Goal: Navigation & Orientation: Find specific page/section

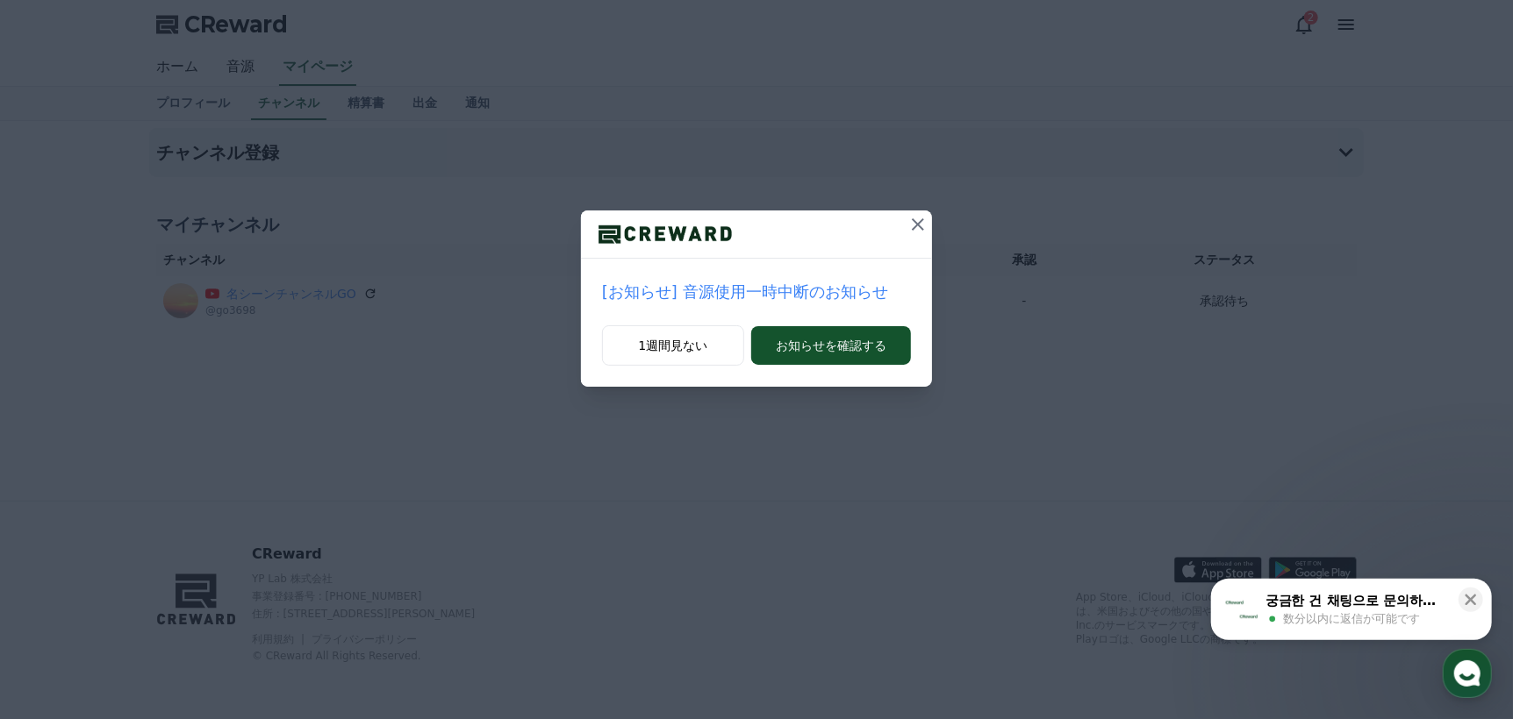
click at [920, 225] on icon at bounding box center [917, 224] width 21 height 21
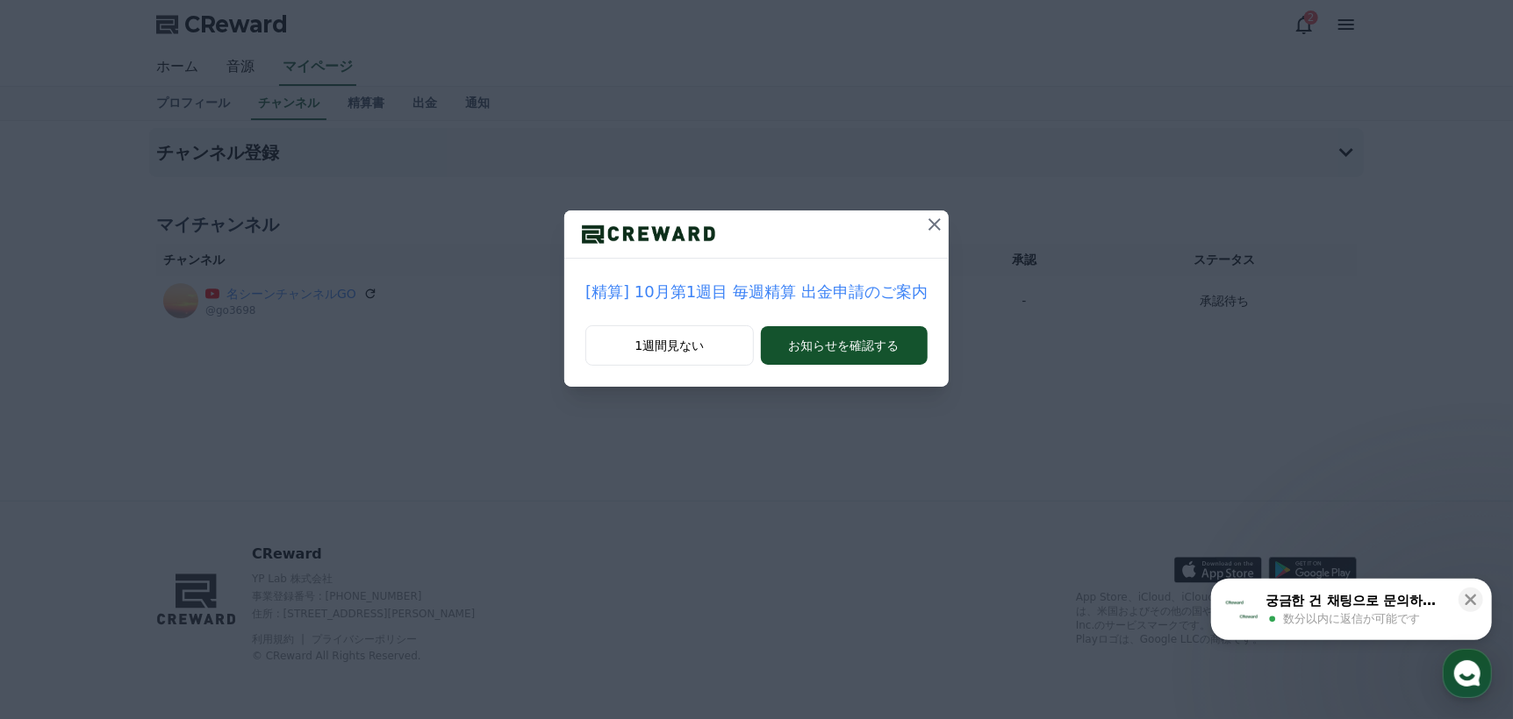
click at [924, 225] on icon at bounding box center [934, 224] width 21 height 21
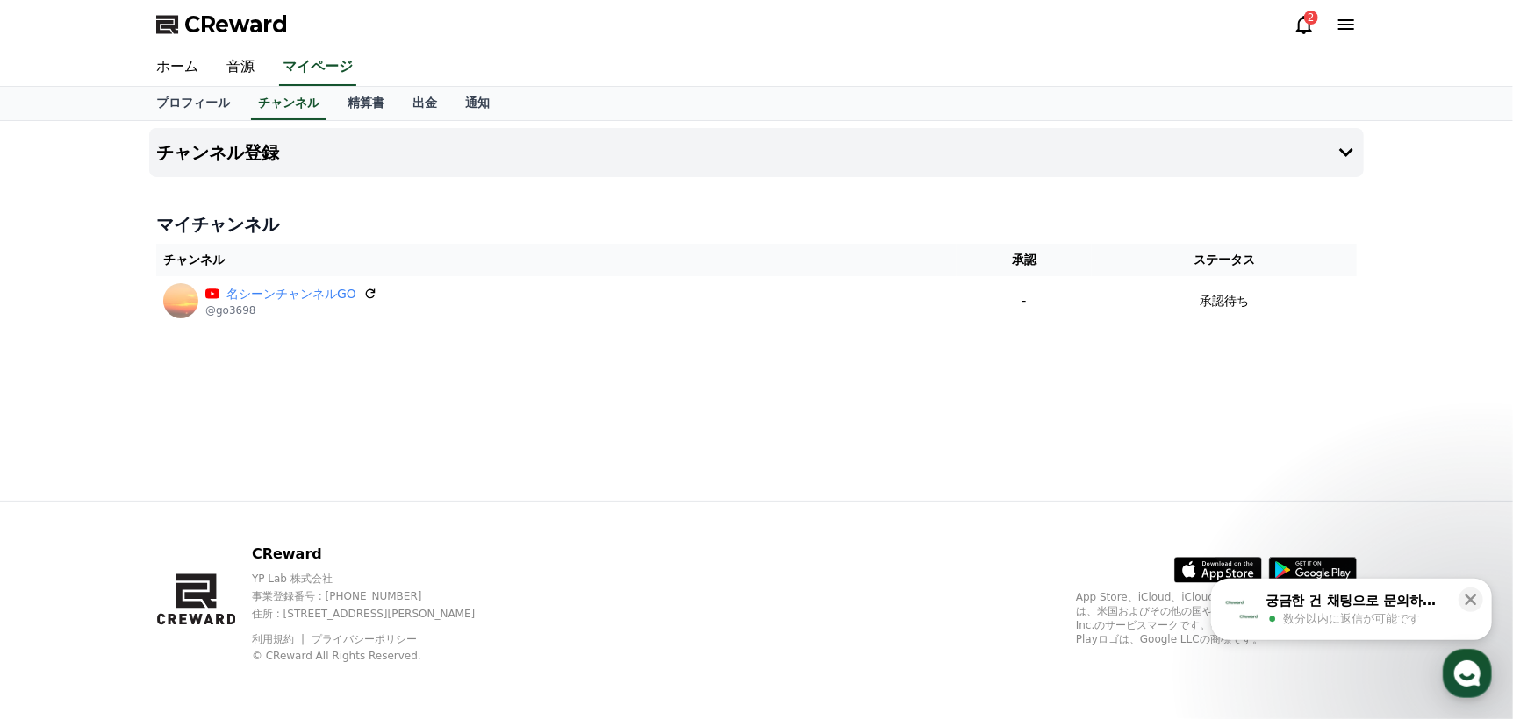
click at [1297, 25] on icon at bounding box center [1303, 24] width 21 height 21
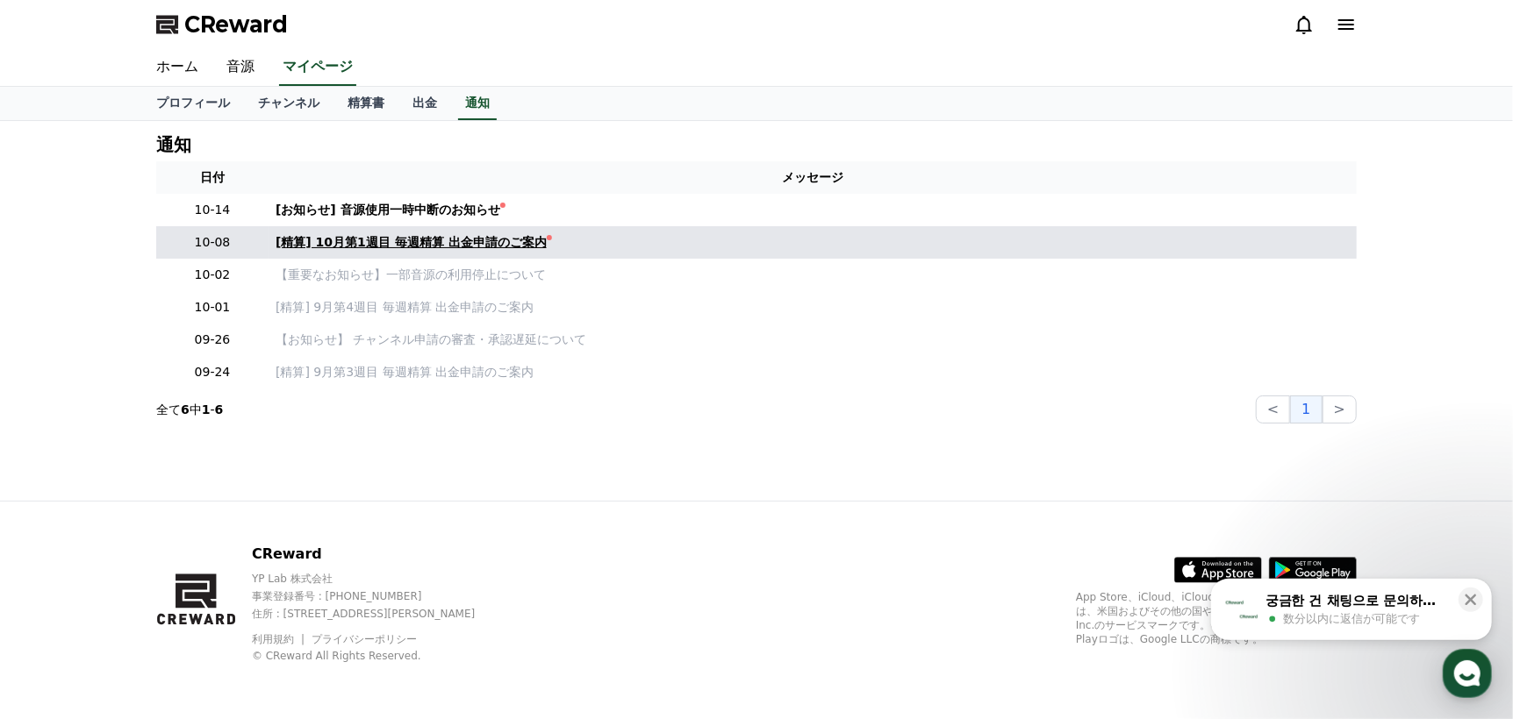
click at [425, 245] on div "[精算] 10月第1週目 毎週精算 出金申請のご案内" at bounding box center [411, 242] width 271 height 18
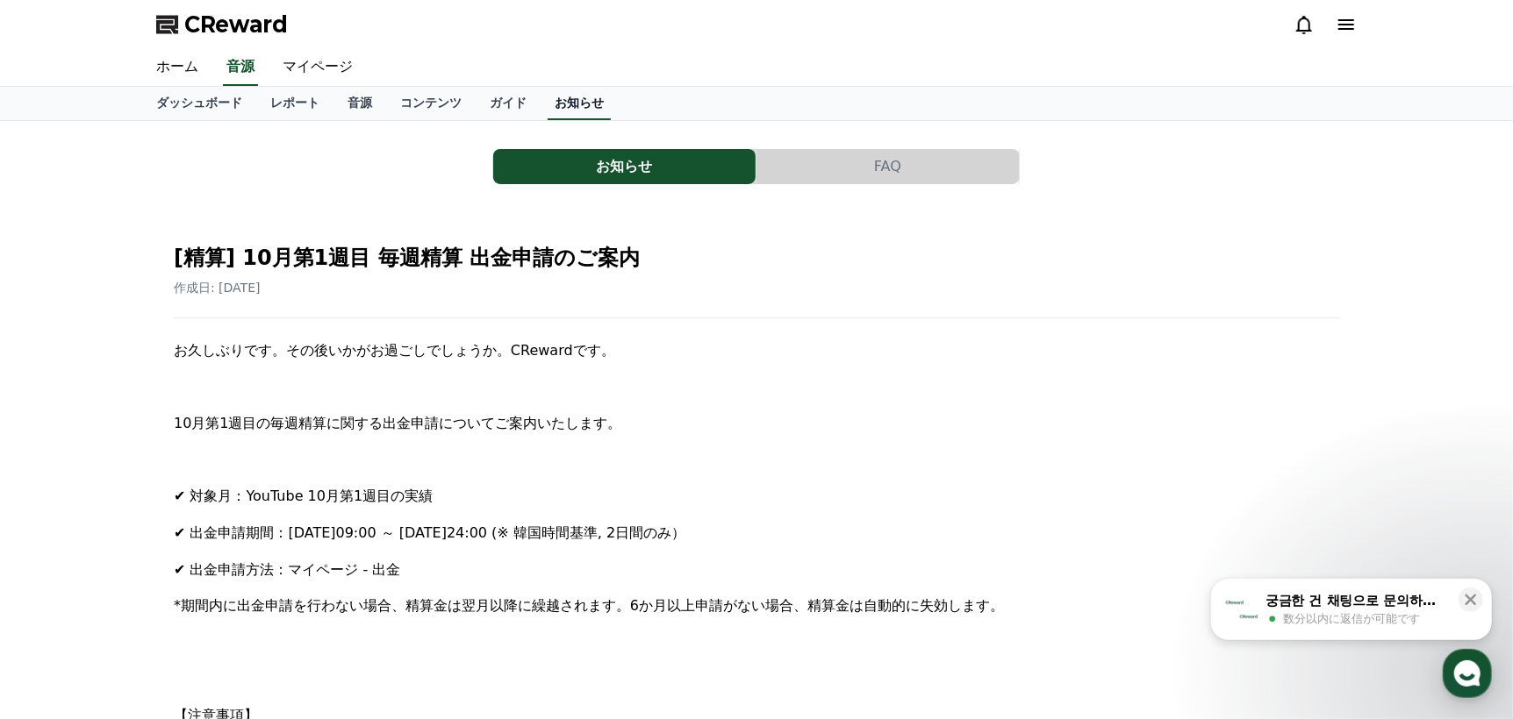
click at [548, 104] on link "お知らせ" at bounding box center [579, 103] width 63 height 33
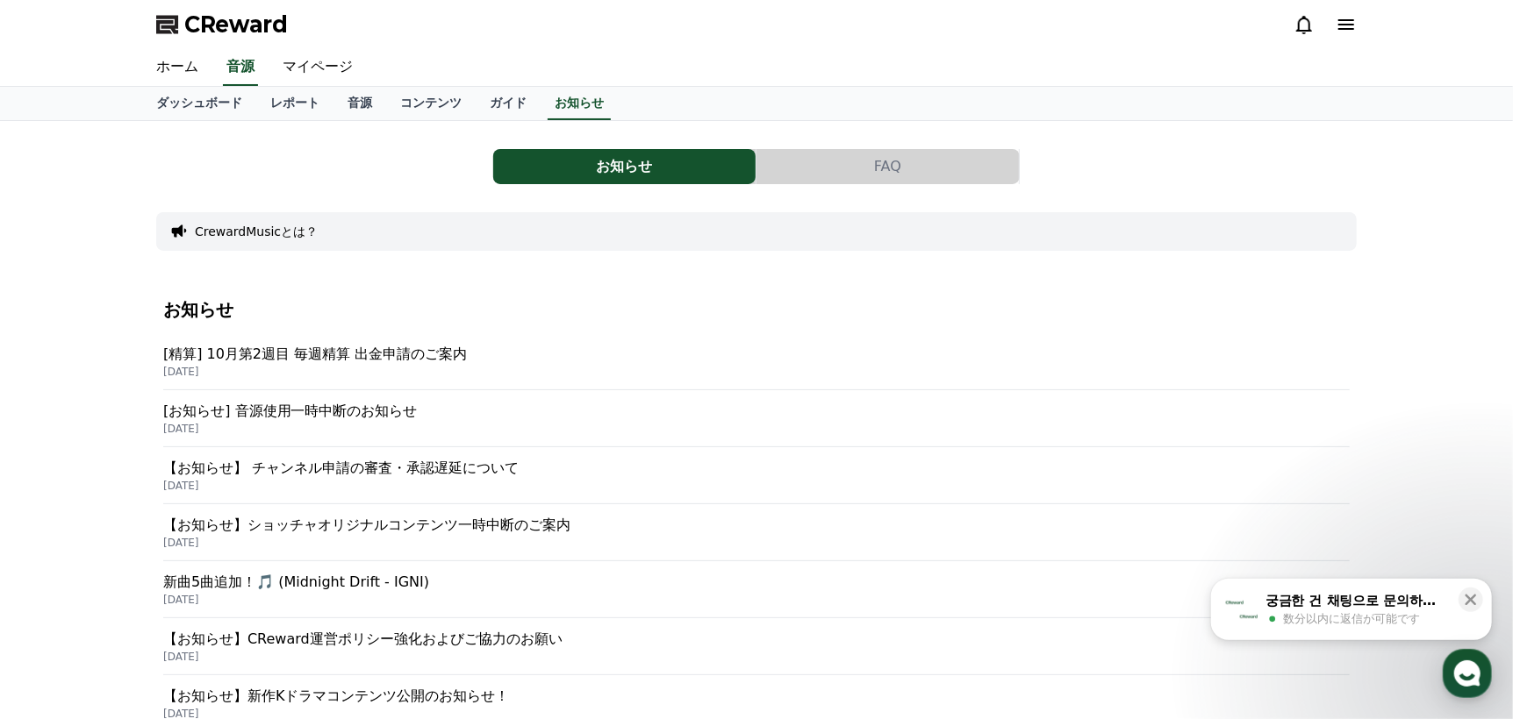
click at [595, 171] on button "お知らせ" at bounding box center [624, 166] width 262 height 35
click at [199, 104] on link "ダッシュボード" at bounding box center [199, 103] width 114 height 33
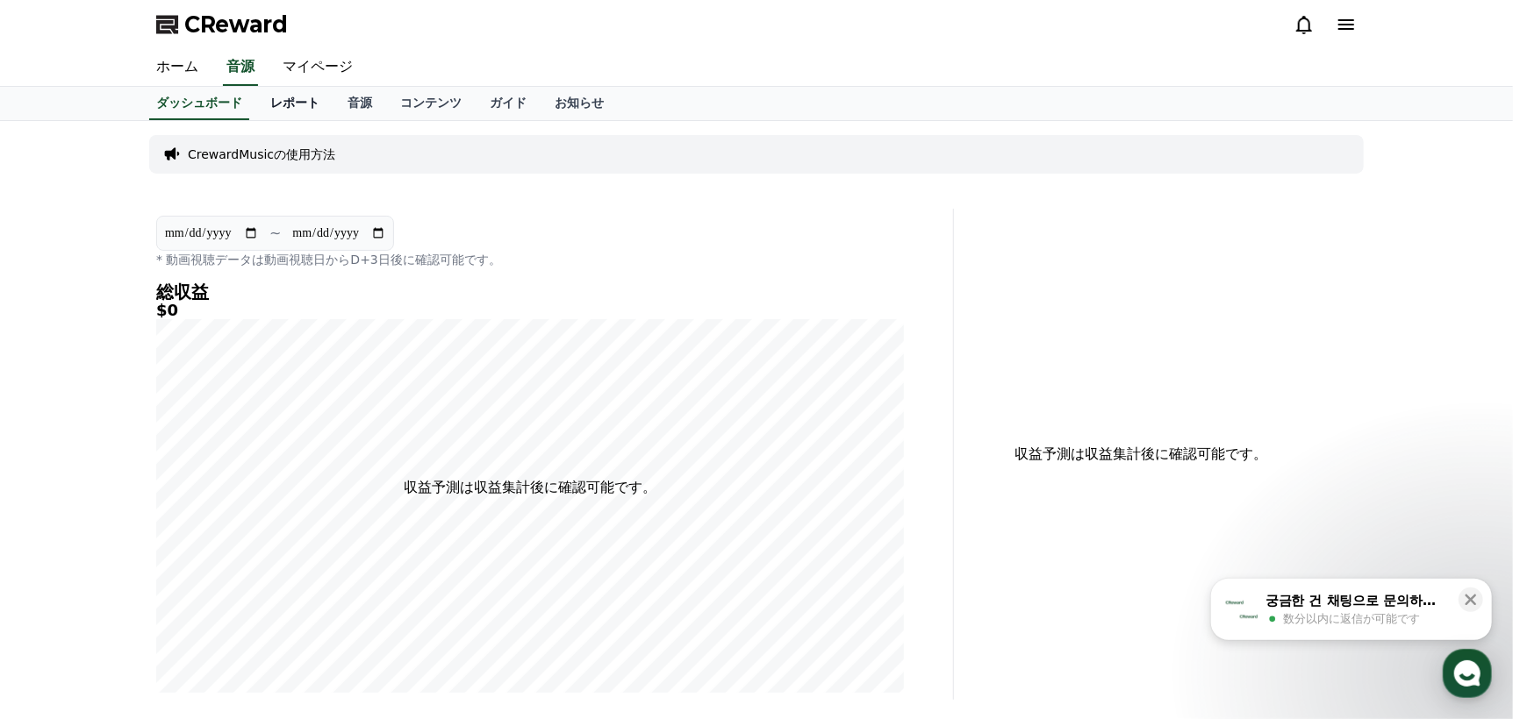
click at [256, 107] on link "レポート" at bounding box center [294, 103] width 77 height 33
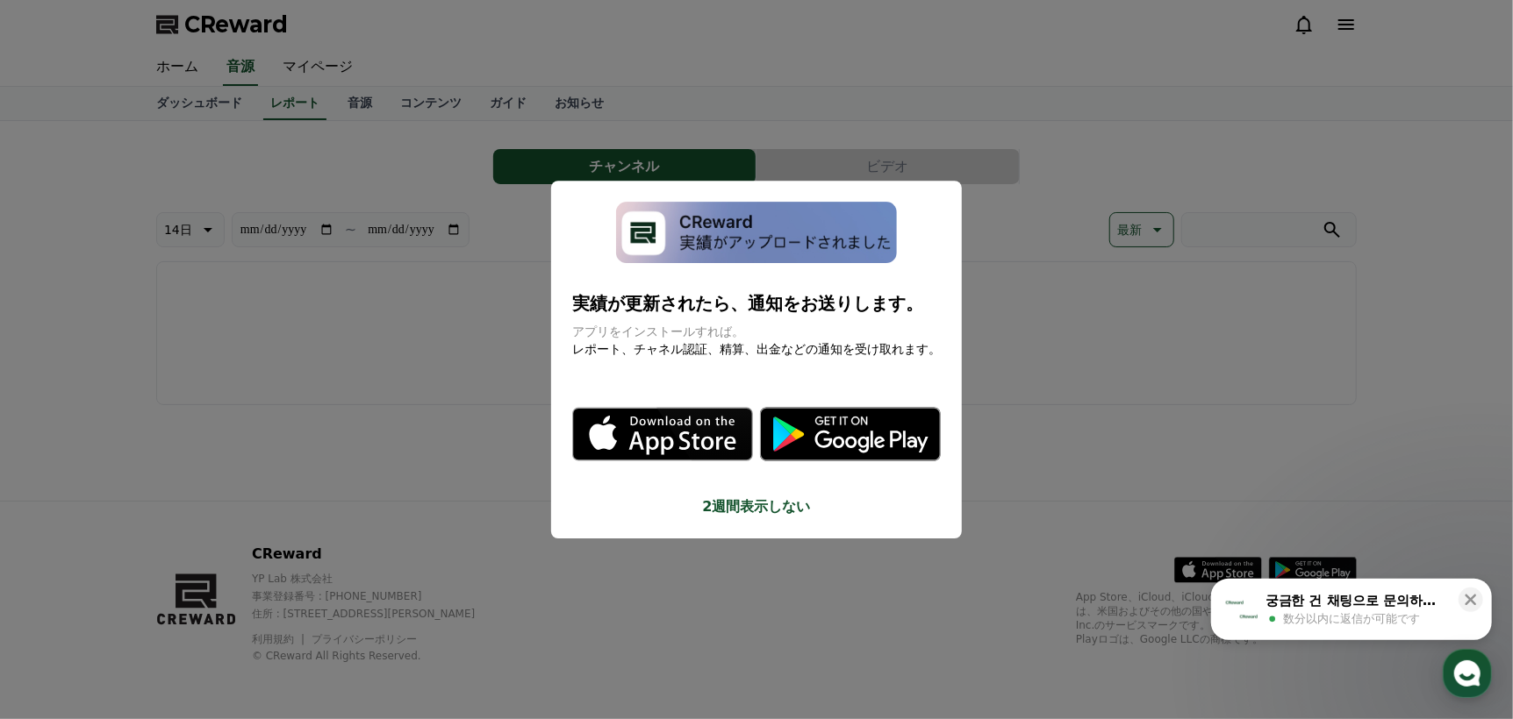
click at [297, 73] on button "close modal" at bounding box center [756, 359] width 1513 height 719
click at [297, 73] on link "マイページ" at bounding box center [317, 67] width 98 height 37
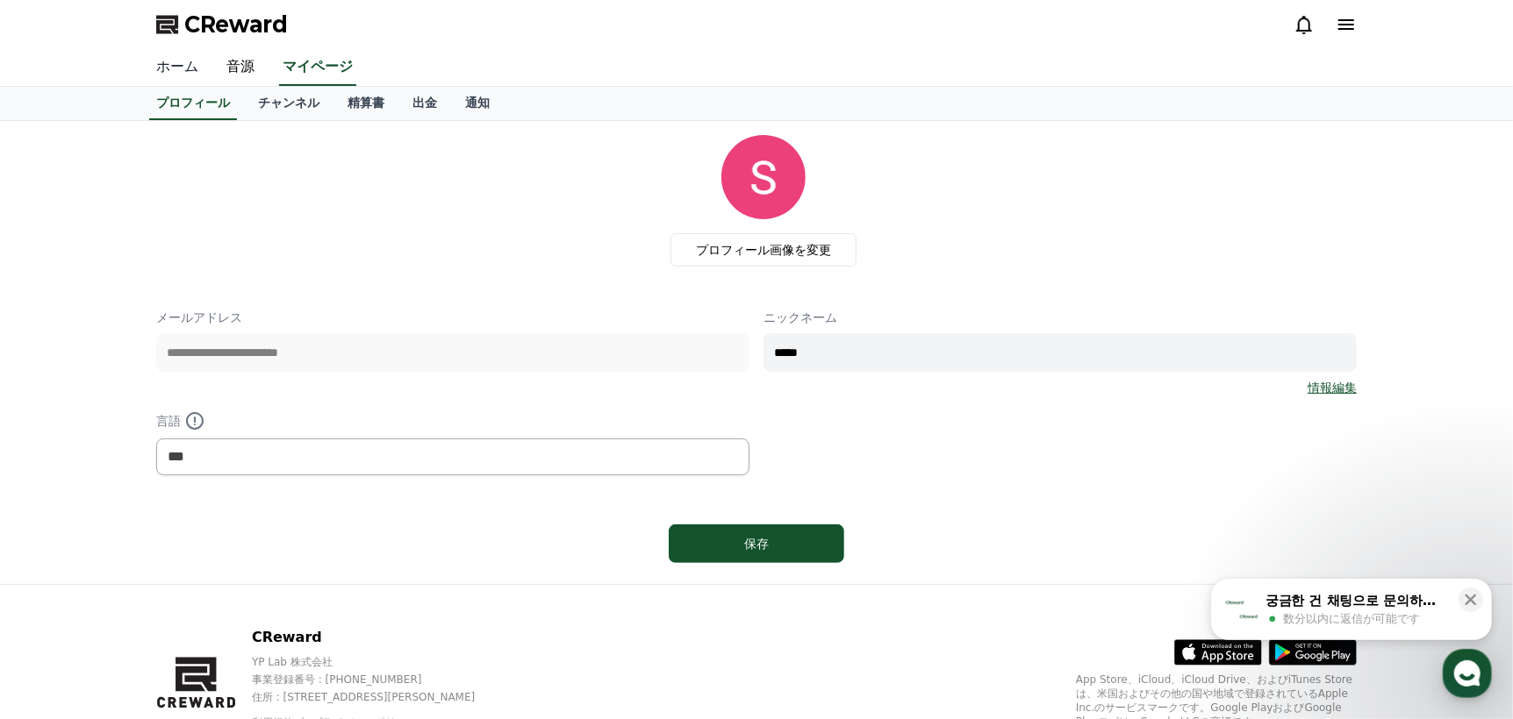
click at [192, 73] on link "ホーム" at bounding box center [177, 67] width 70 height 37
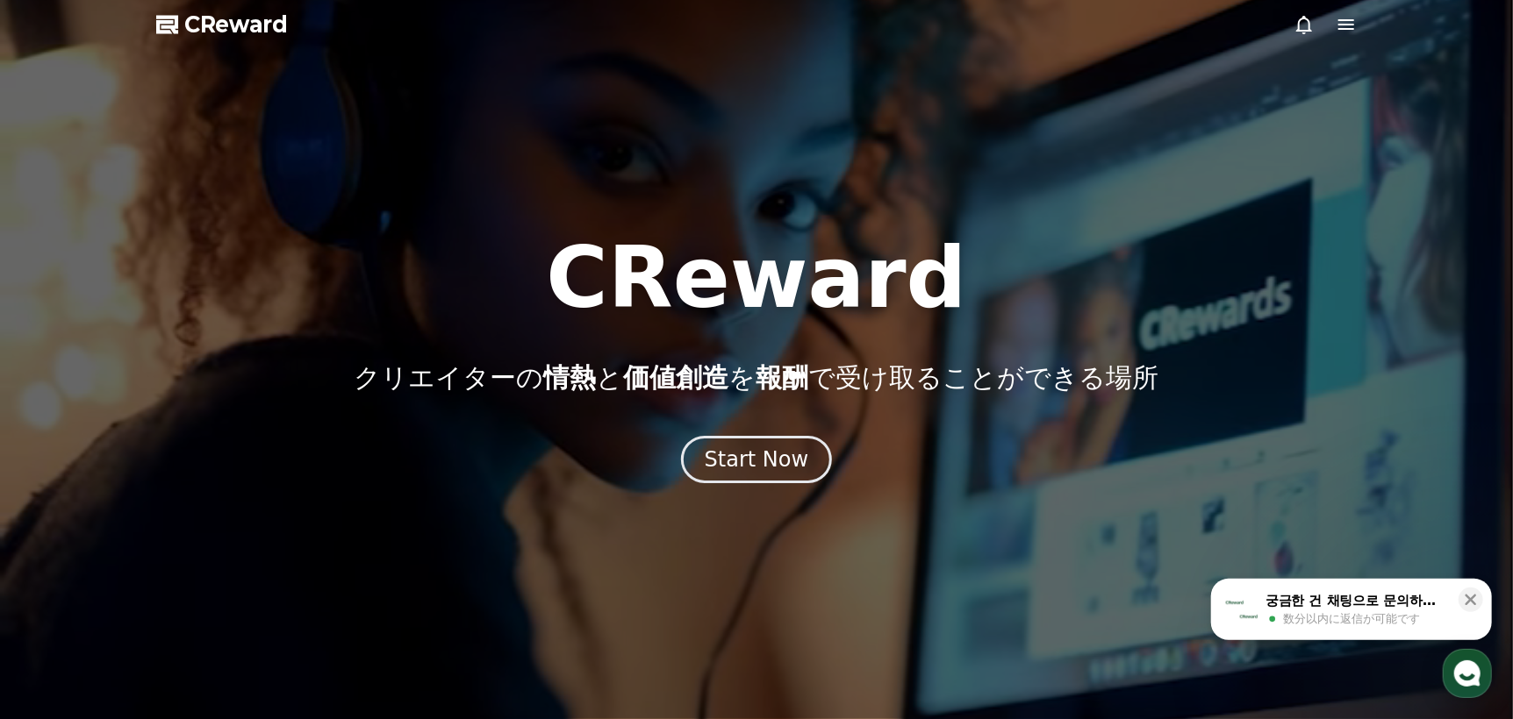
click at [1354, 27] on icon at bounding box center [1345, 24] width 21 height 21
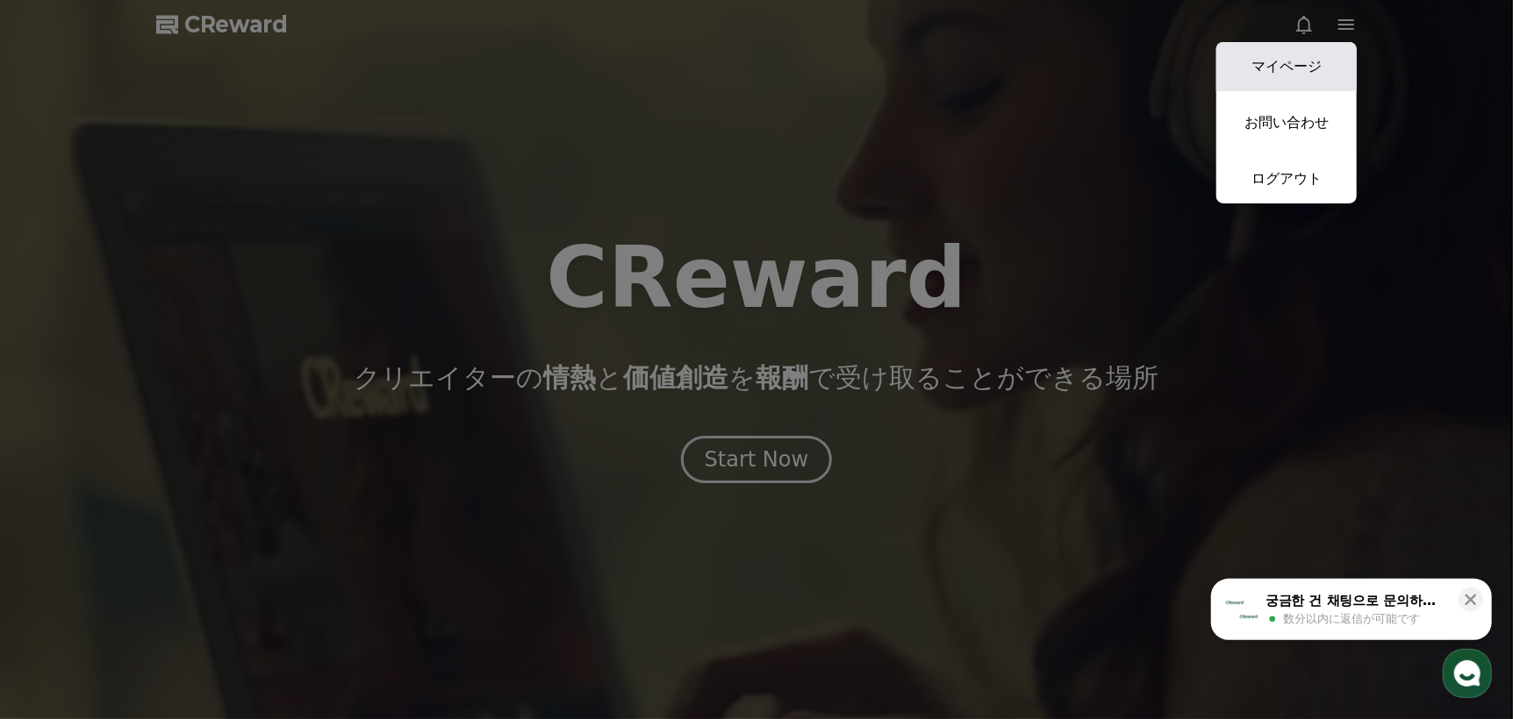
click at [1285, 70] on link "マイページ" at bounding box center [1286, 66] width 140 height 49
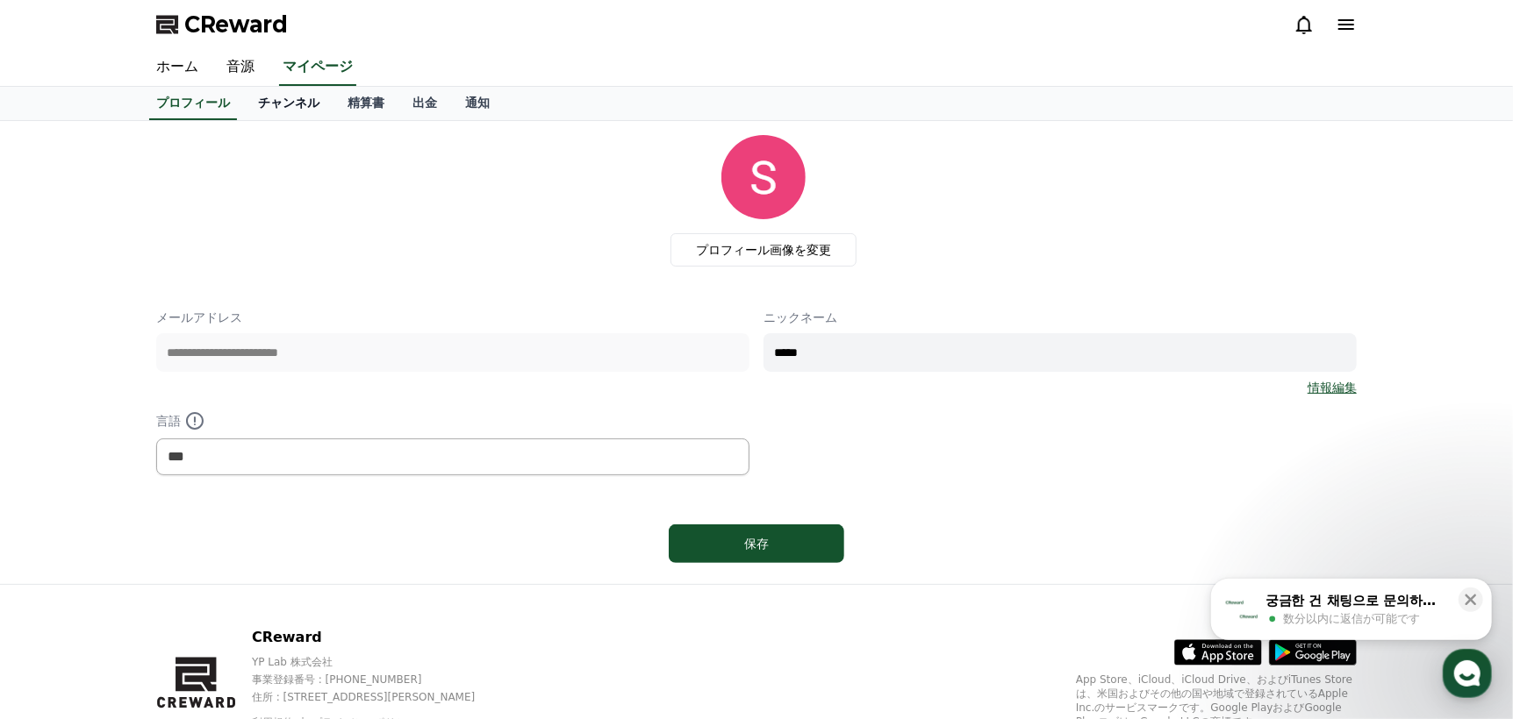
click at [253, 102] on link "チャンネル" at bounding box center [288, 103] width 89 height 33
